Goal: Task Accomplishment & Management: Manage account settings

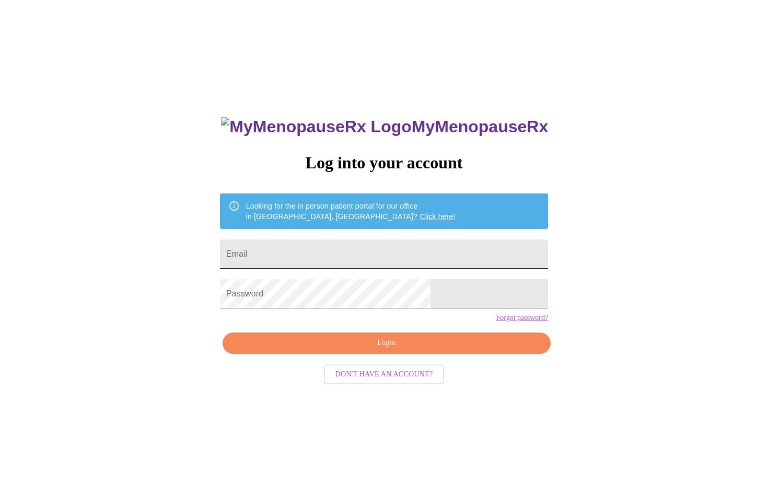
click at [400, 253] on input "Email" at bounding box center [384, 253] width 328 height 29
type input "lanesma@hotmail.com"
click at [378, 347] on div "MyMenopauseRx Log into your account Looking for the in person patient portal fo…" at bounding box center [384, 340] width 349 height 481
click at [378, 350] on span "Login" at bounding box center [387, 343] width 304 height 13
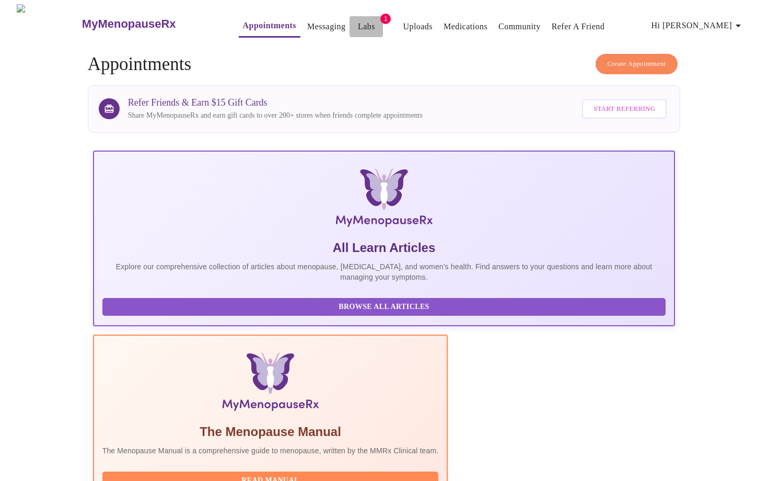
click at [358, 19] on link "Labs" at bounding box center [366, 26] width 17 height 15
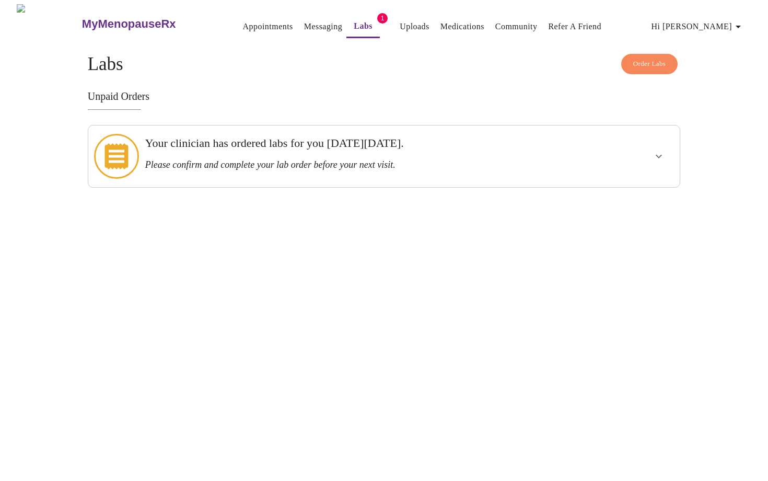
click at [337, 149] on h3 "Your clinician has ordered labs for you on Wednesday, October 15th." at bounding box center [355, 143] width 421 height 14
click at [659, 150] on icon "show more" at bounding box center [659, 156] width 13 height 13
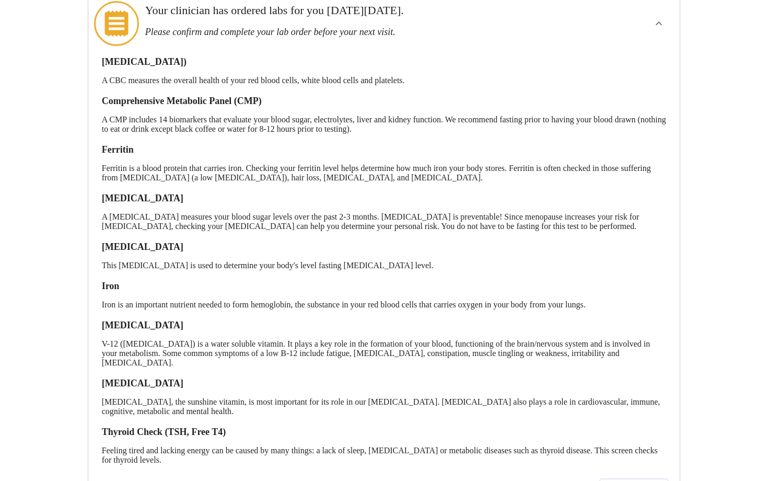
scroll to position [188, 0]
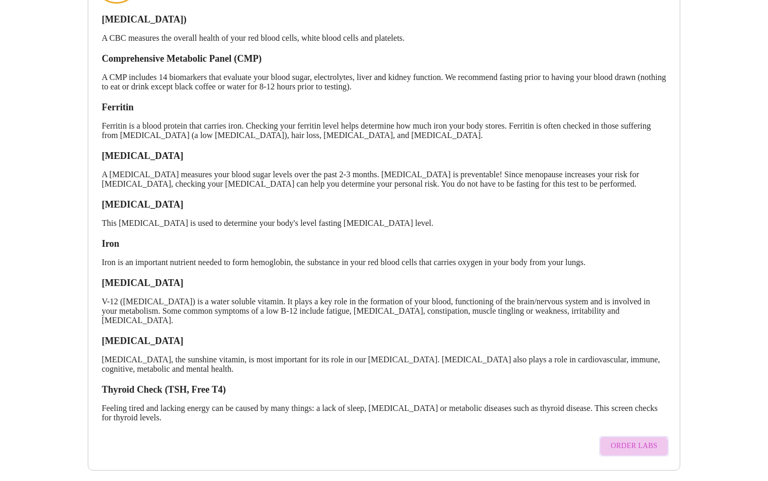
click at [617, 445] on button "Order Labs" at bounding box center [633, 446] width 69 height 20
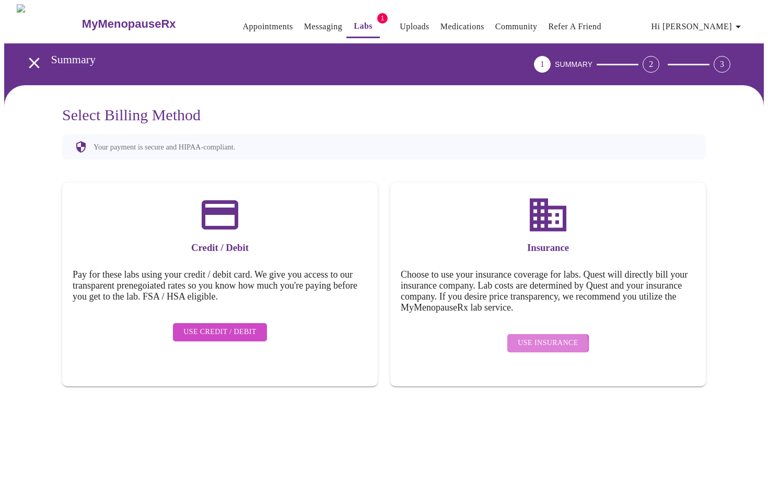
click at [546, 337] on span "Use Insurance" at bounding box center [548, 343] width 60 height 13
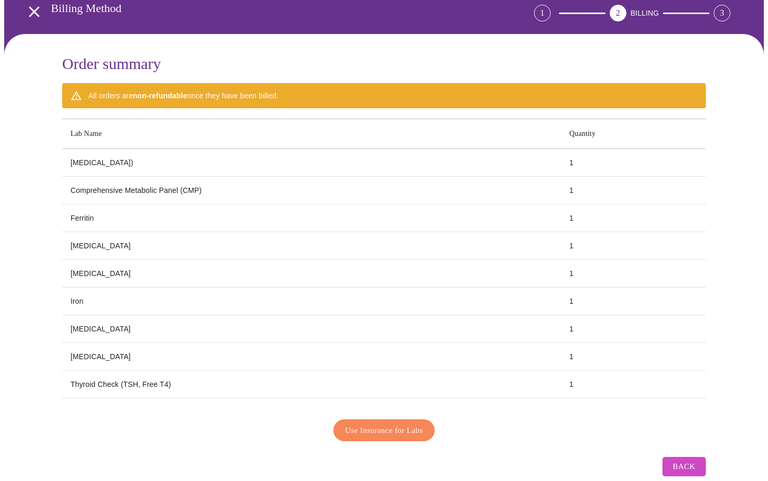
scroll to position [66, 0]
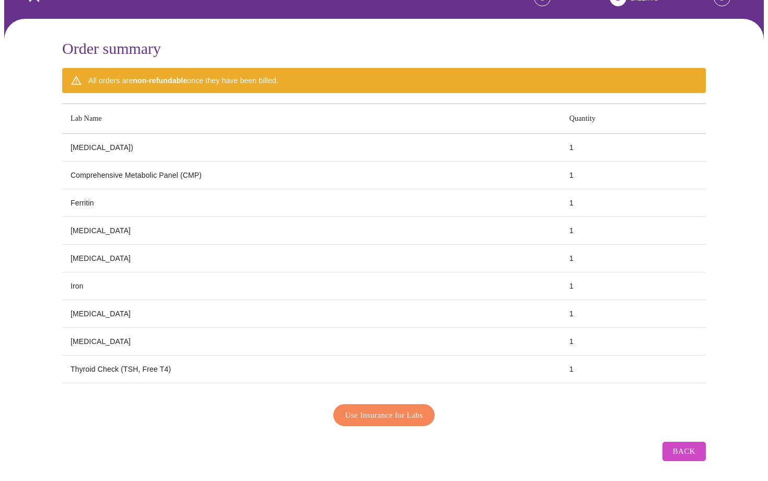
click at [403, 408] on span "Use Insurance for Labs" at bounding box center [384, 415] width 78 height 14
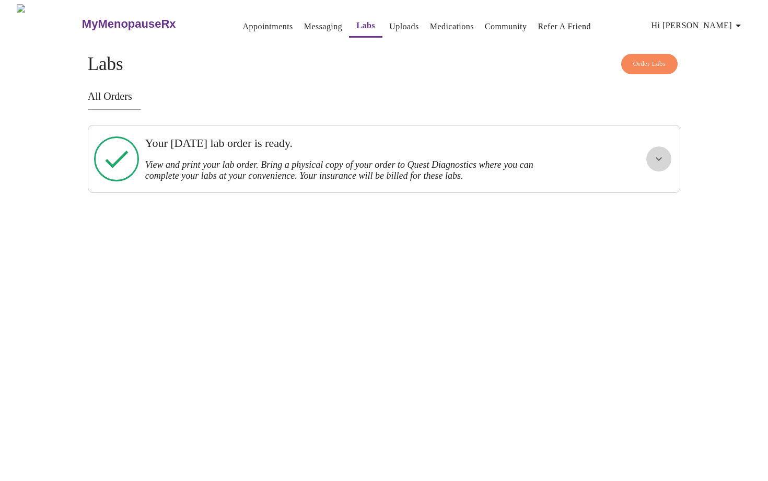
click at [659, 149] on button "show more" at bounding box center [658, 158] width 25 height 25
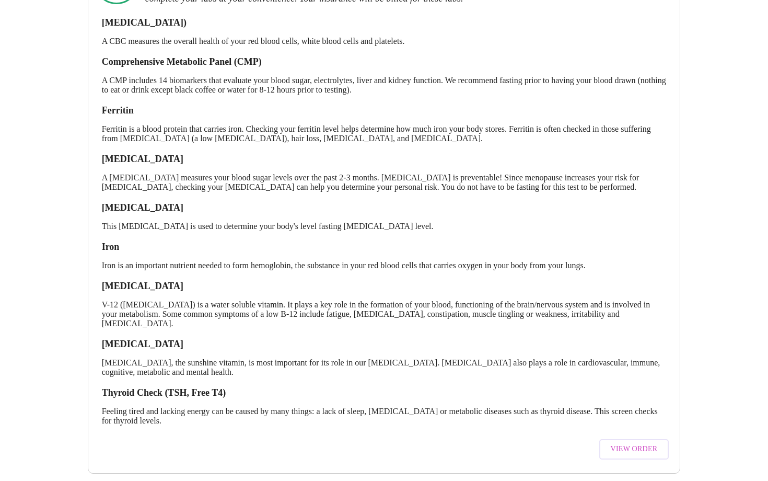
scroll to position [199, 0]
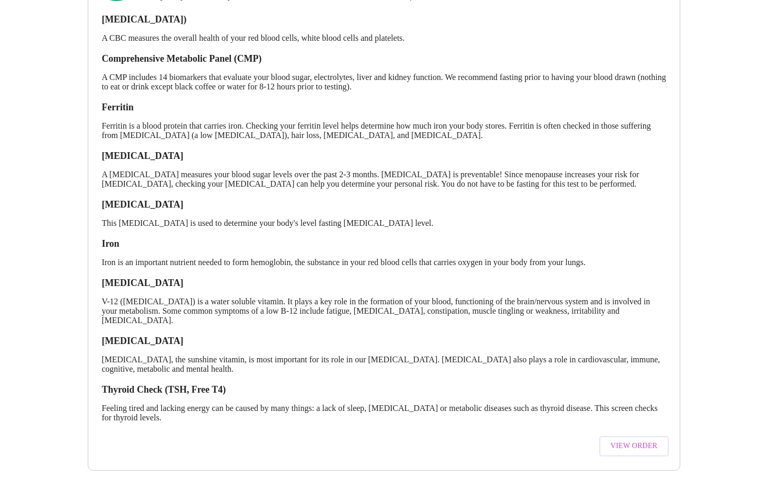
click at [620, 442] on span "View Order" at bounding box center [634, 445] width 47 height 13
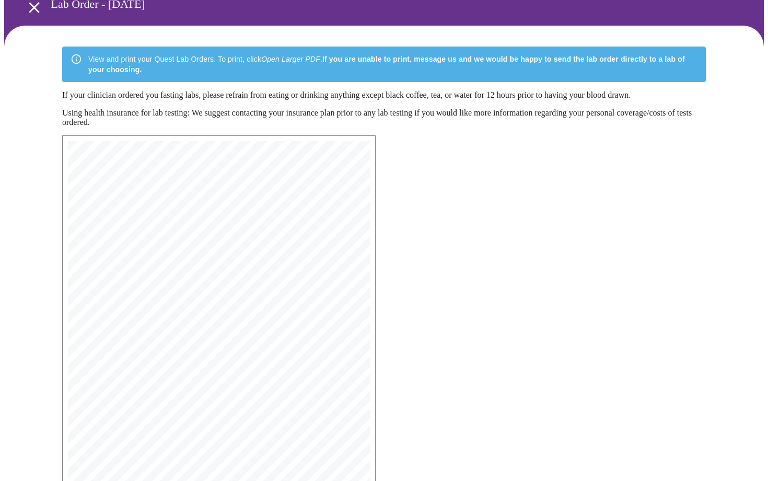
scroll to position [161, 0]
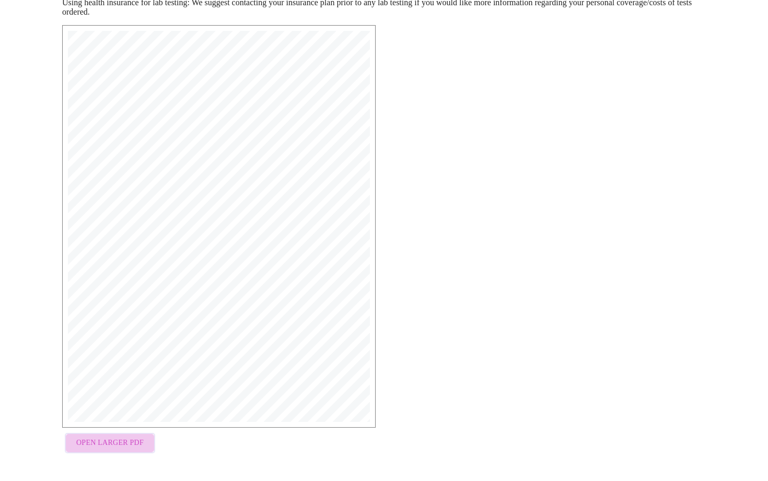
click at [124, 445] on span "Open Larger PDF" at bounding box center [109, 442] width 67 height 13
